Goal: Find specific page/section: Find specific page/section

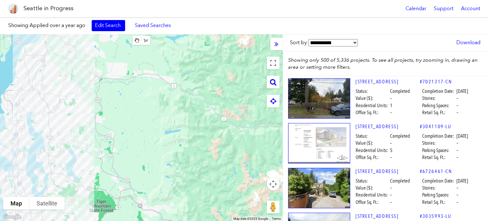
scroll to position [22404, 0]
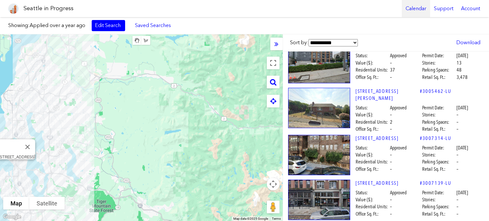
click at [421, 5] on link "Calendar" at bounding box center [415, 8] width 28 height 17
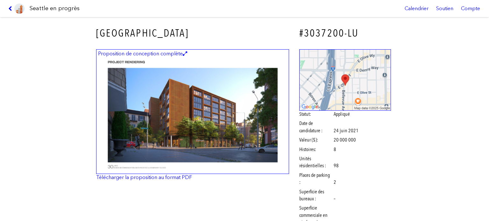
click at [10, 7] on icon at bounding box center [11, 8] width 6 height 5
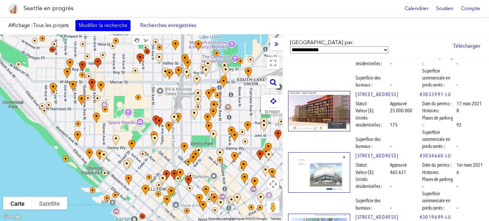
scroll to position [7291, 0]
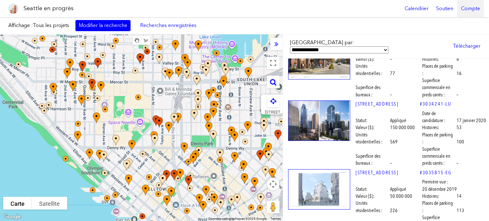
click at [469, 11] on font "Compte" at bounding box center [470, 8] width 19 height 6
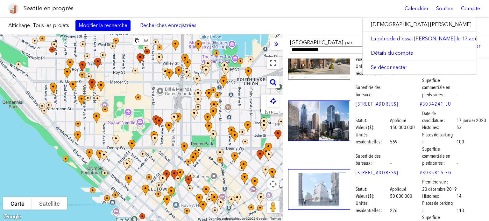
click at [34, 8] on font "Seattle en progrès" at bounding box center [49, 8] width 50 height 7
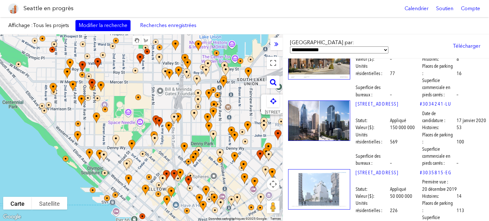
click at [14, 3] on link at bounding box center [13, 8] width 15 height 17
click at [14, 7] on img at bounding box center [13, 8] width 10 height 10
